Goal: Information Seeking & Learning: Find specific fact

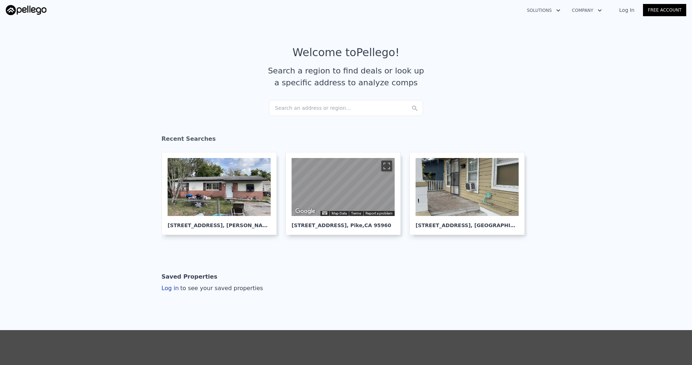
click at [632, 9] on link "Log In" at bounding box center [626, 9] width 32 height 7
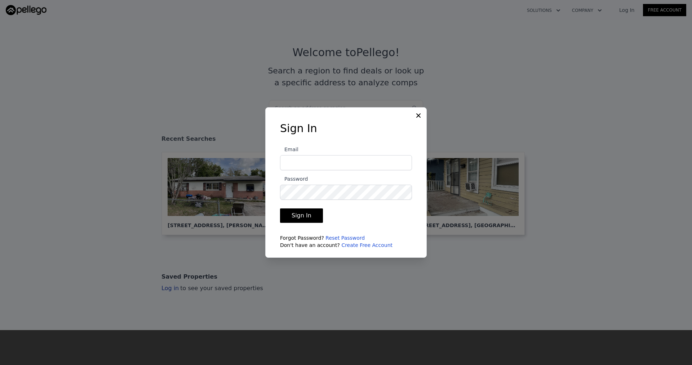
type input "[EMAIL_ADDRESS][DOMAIN_NAME]"
click at [302, 221] on button "Sign In" at bounding box center [301, 216] width 43 height 14
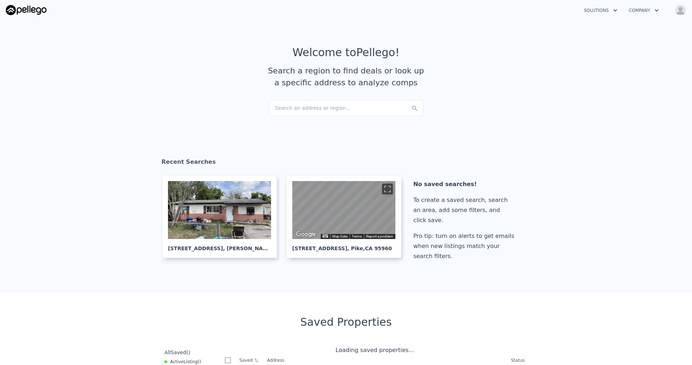
checkbox input "true"
click at [297, 107] on div "Search an address or region..." at bounding box center [346, 108] width 154 height 16
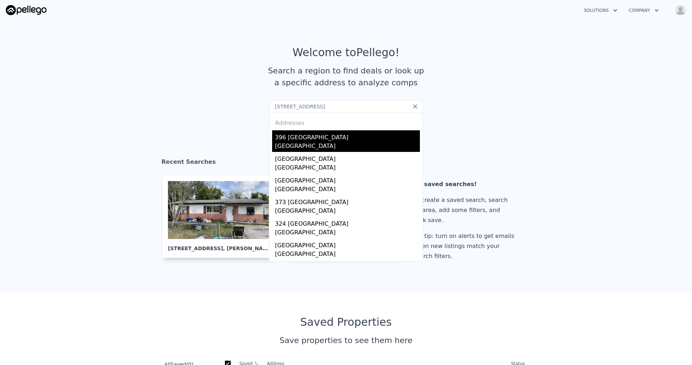
type input "[STREET_ADDRESS]"
click at [319, 139] on div "396 [GEOGRAPHIC_DATA]" at bounding box center [347, 136] width 145 height 12
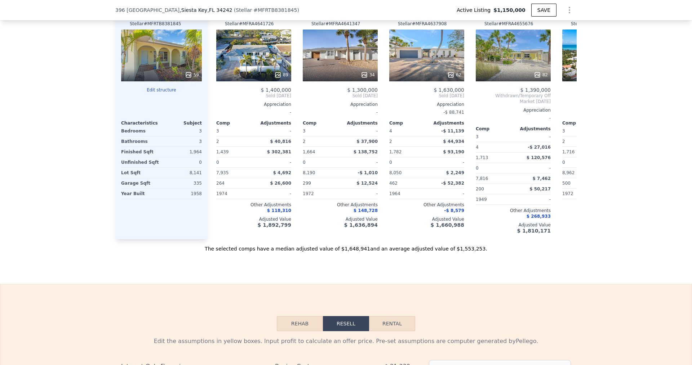
scroll to position [826, 0]
